Goal: Transaction & Acquisition: Book appointment/travel/reservation

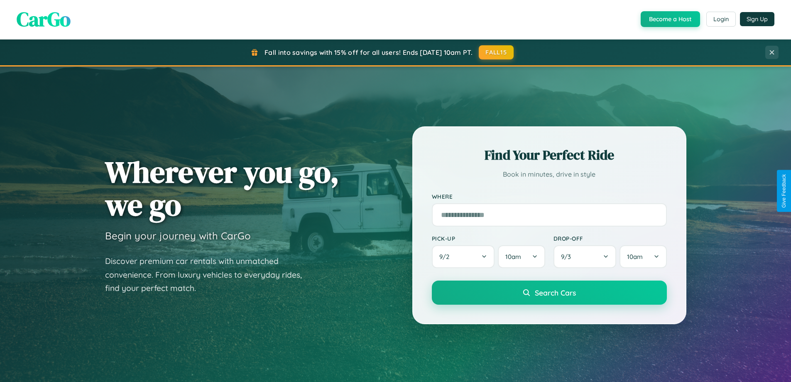
scroll to position [358, 0]
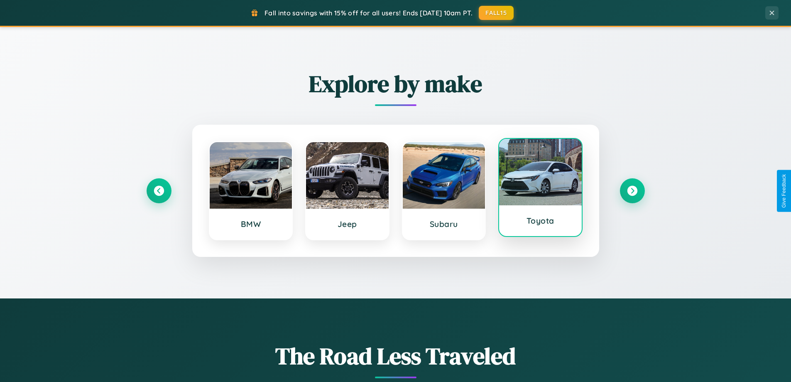
click at [540, 188] on div at bounding box center [540, 172] width 83 height 66
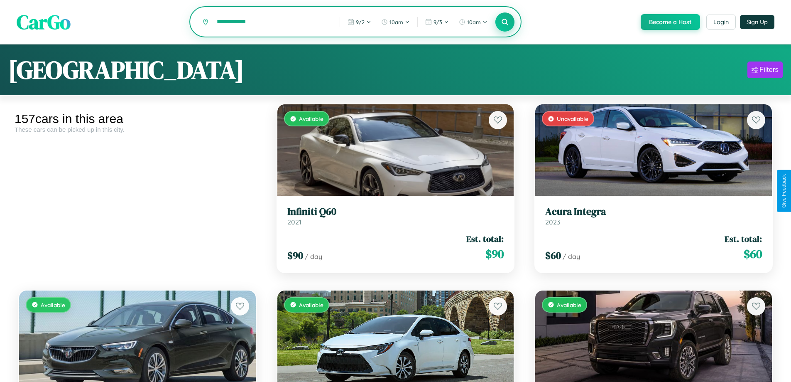
type input "**********"
click at [504, 22] on icon at bounding box center [505, 22] width 8 height 8
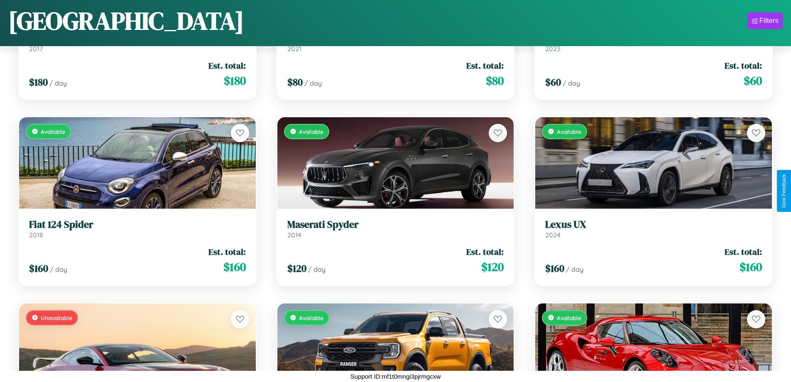
scroll to position [1604, 0]
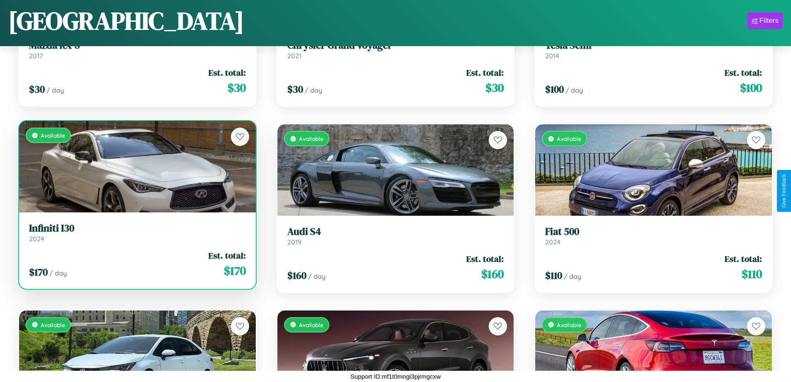
click at [136, 232] on h3 "Infiniti I30" at bounding box center [137, 228] width 217 height 12
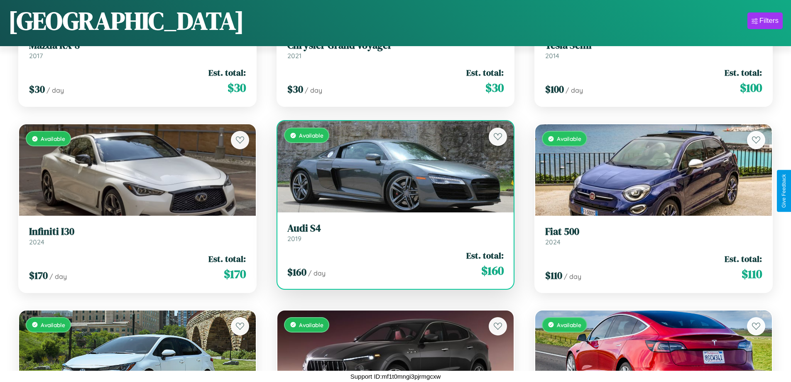
scroll to position [8112, 0]
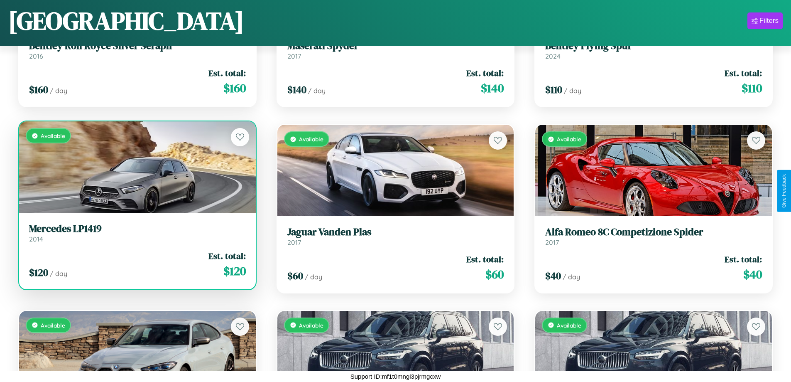
click at [136, 236] on link "Mercedes LP1419 2014" at bounding box center [137, 233] width 217 height 20
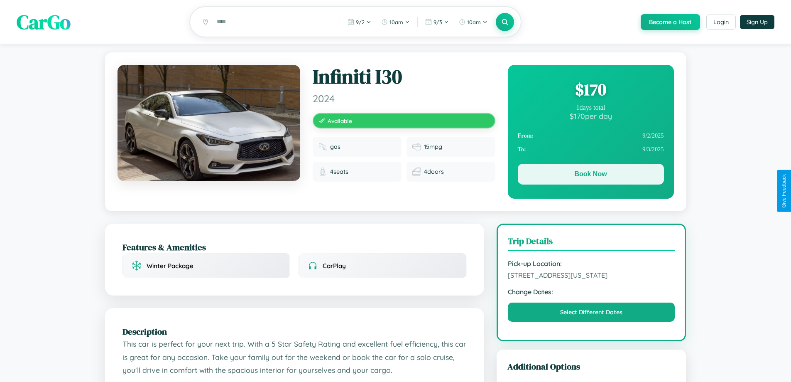
click at [590, 176] on button "Book Now" at bounding box center [591, 174] width 146 height 21
